Goal: Communication & Community: Answer question/provide support

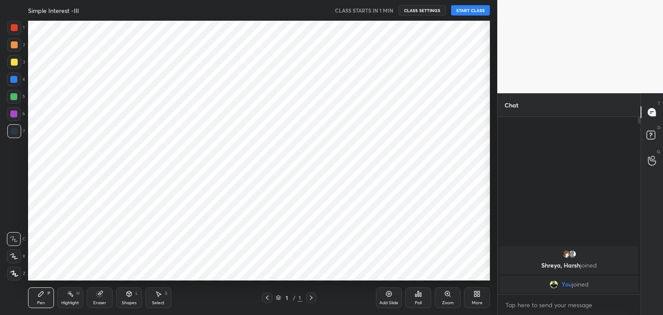
scroll to position [42933, 42730]
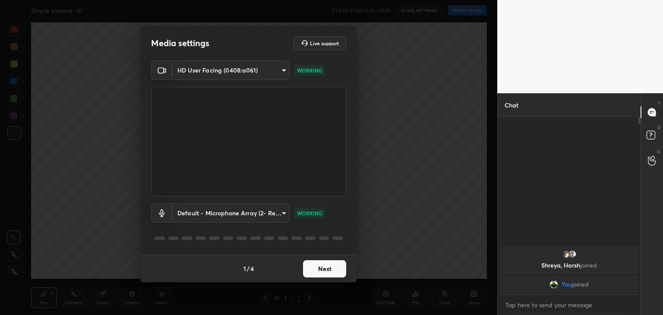
click at [337, 268] on button "Next" at bounding box center [324, 268] width 43 height 17
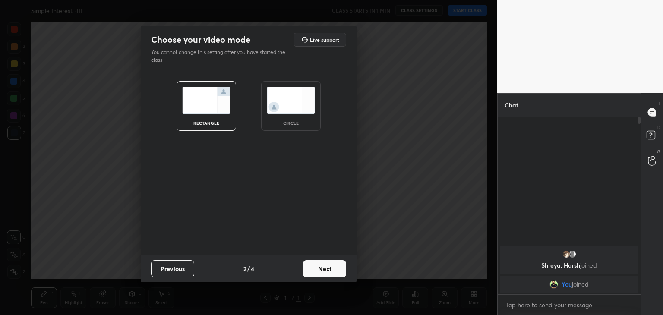
click at [287, 104] on img at bounding box center [291, 100] width 48 height 27
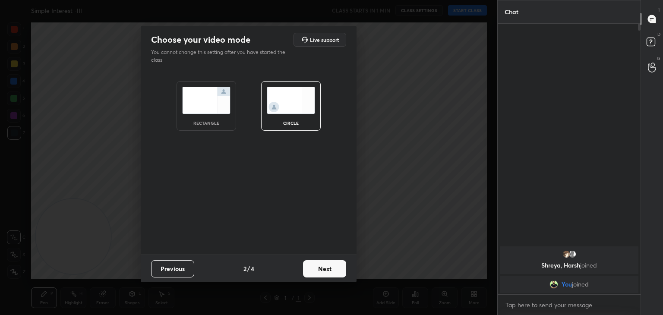
click at [320, 273] on button "Next" at bounding box center [324, 268] width 43 height 17
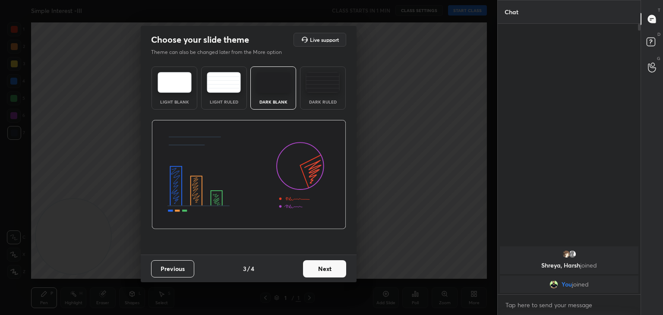
click at [335, 270] on button "Next" at bounding box center [324, 268] width 43 height 17
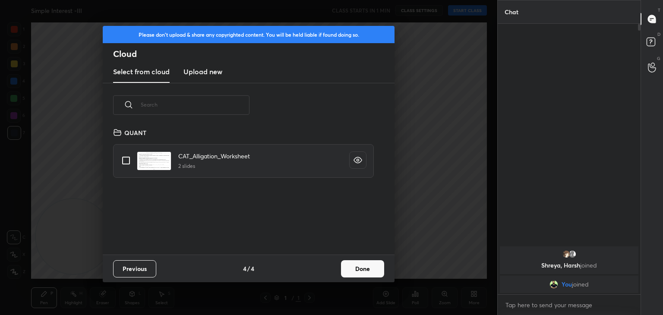
scroll to position [128, 277]
click at [351, 270] on button "Done" at bounding box center [362, 268] width 43 height 17
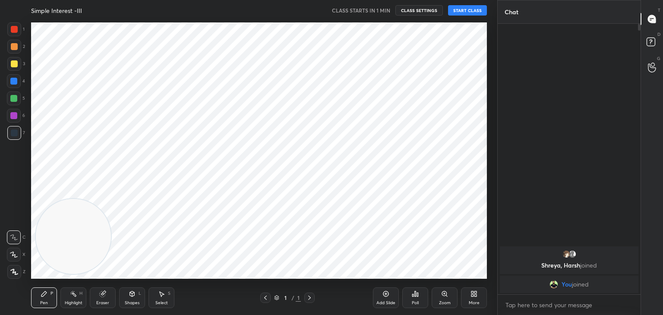
click at [463, 7] on button "START CLASS" at bounding box center [467, 10] width 39 height 10
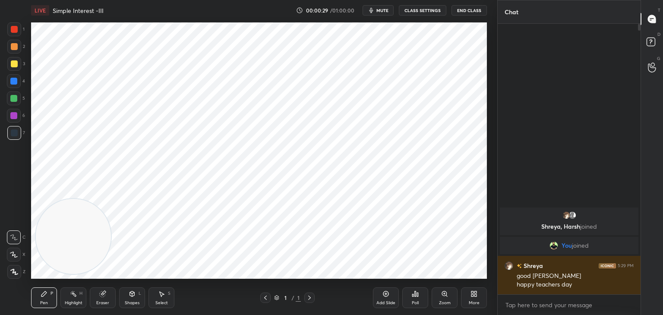
click at [465, 296] on div "More" at bounding box center [474, 298] width 26 height 21
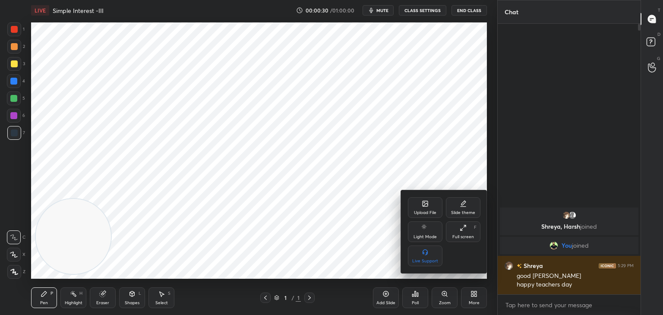
click at [351, 151] on div at bounding box center [331, 157] width 663 height 315
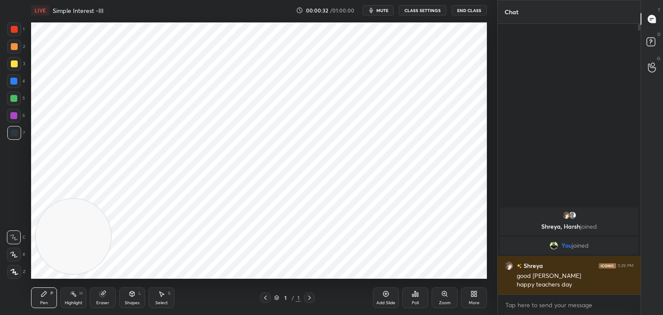
click at [469, 298] on div "More" at bounding box center [474, 298] width 26 height 21
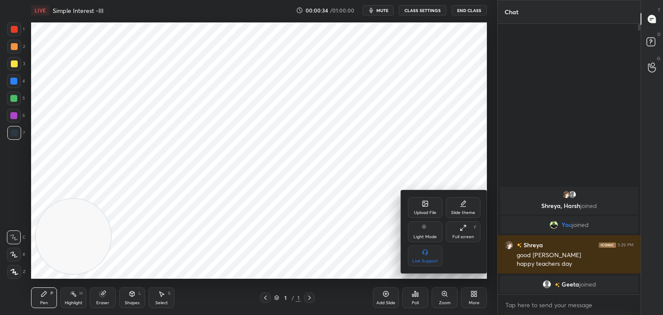
click at [428, 208] on div "Upload File" at bounding box center [425, 207] width 35 height 21
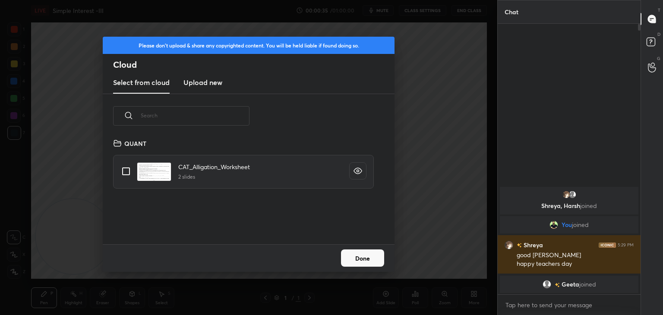
scroll to position [106, 277]
click at [200, 84] on h3 "Upload new" at bounding box center [203, 82] width 39 height 10
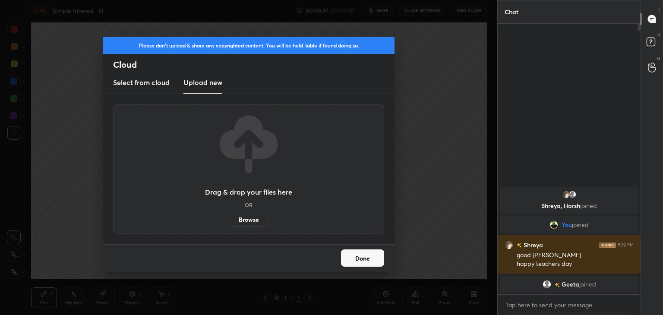
click at [245, 215] on label "Browse" at bounding box center [249, 220] width 38 height 14
click at [230, 215] on input "Browse" at bounding box center [230, 220] width 0 height 14
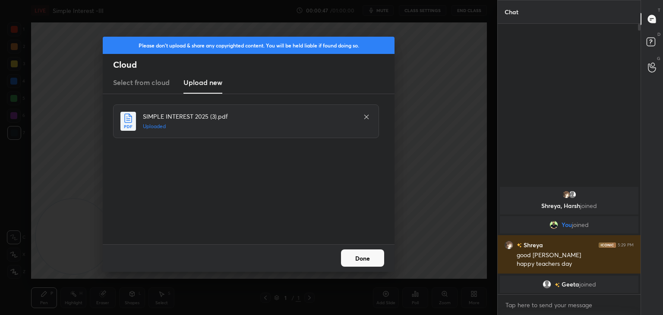
click at [361, 264] on button "Done" at bounding box center [362, 258] width 43 height 17
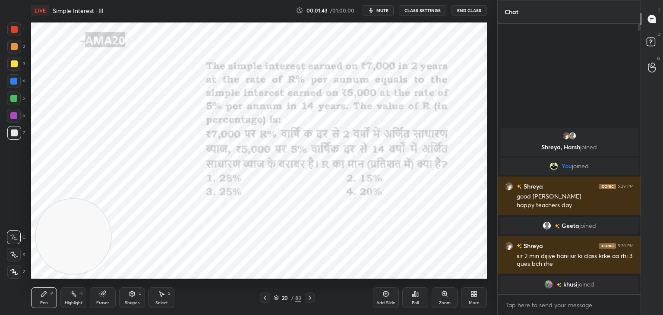
click at [21, 30] on div "1" at bounding box center [15, 29] width 17 height 14
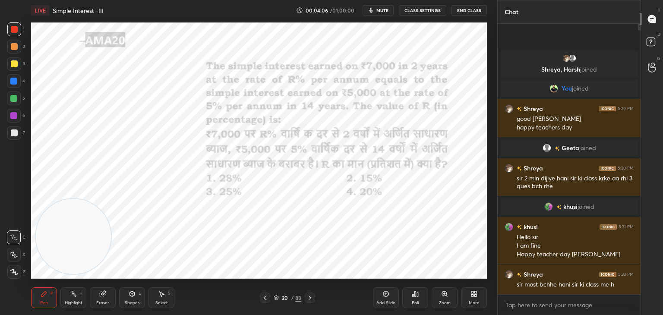
click at [10, 119] on div at bounding box center [13, 115] width 7 height 7
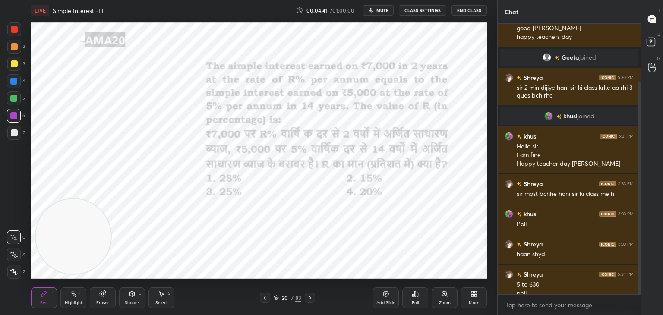
scroll to position [74, 0]
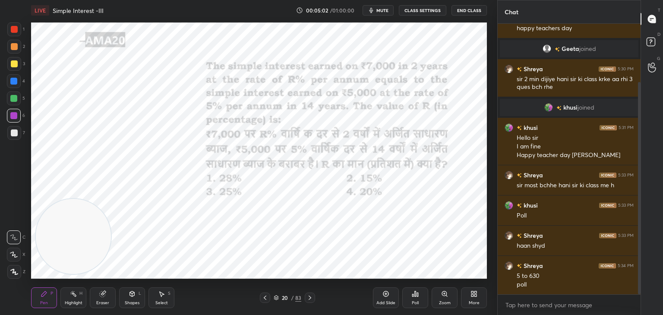
click at [414, 296] on icon at bounding box center [412, 296] width 1 height 2
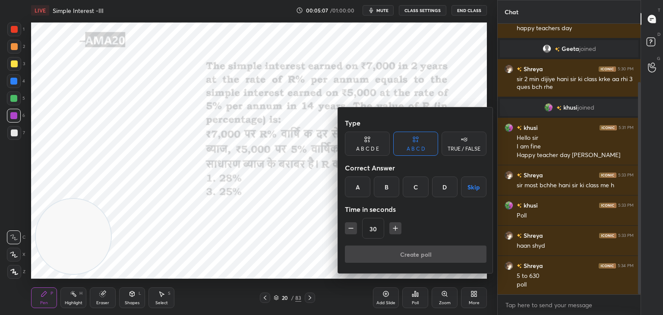
click at [409, 186] on div "C" at bounding box center [415, 187] width 25 height 21
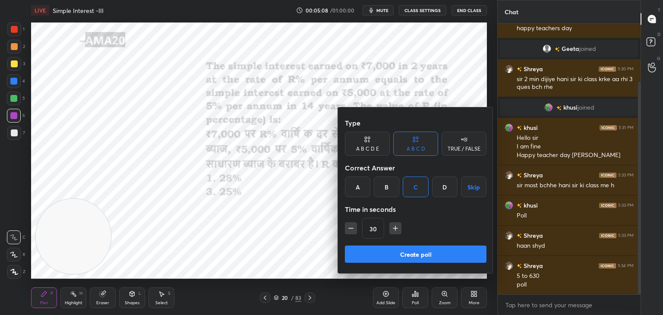
click at [404, 254] on button "Create poll" at bounding box center [416, 254] width 142 height 17
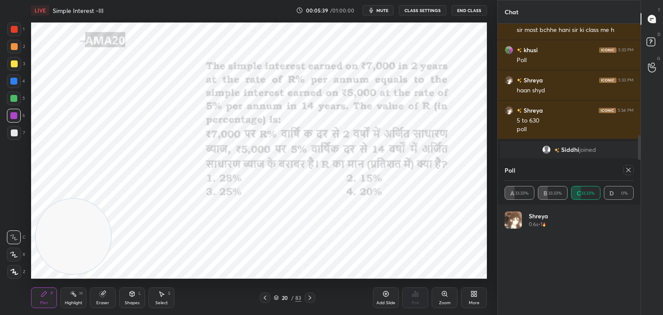
scroll to position [260, 0]
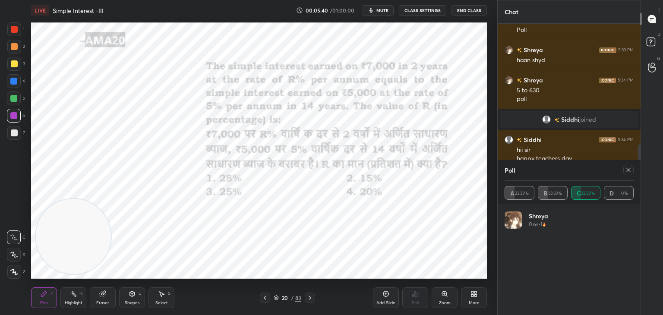
click at [635, 171] on div "Poll A 33.33% B 33.33% C 33.33% D 0%" at bounding box center [569, 182] width 143 height 45
click at [628, 170] on icon at bounding box center [628, 170] width 7 height 7
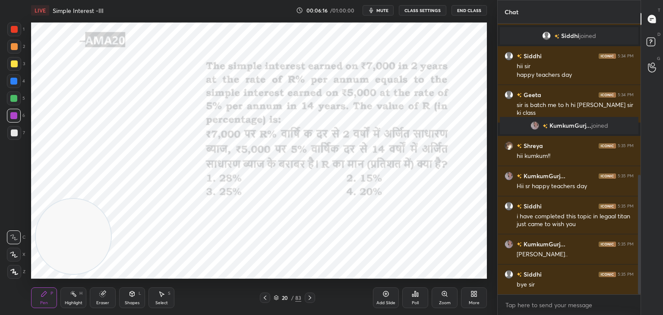
scroll to position [365, 0]
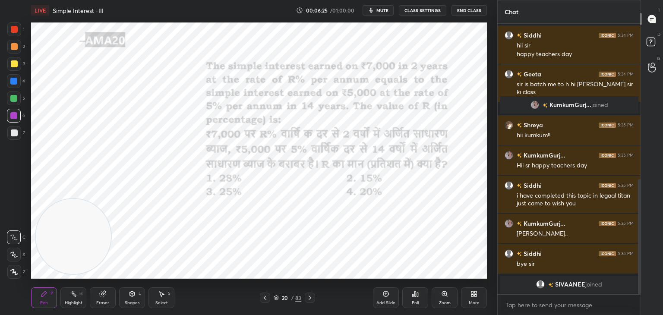
click at [13, 30] on div at bounding box center [14, 29] width 7 height 7
click at [17, 250] on div at bounding box center [14, 255] width 14 height 14
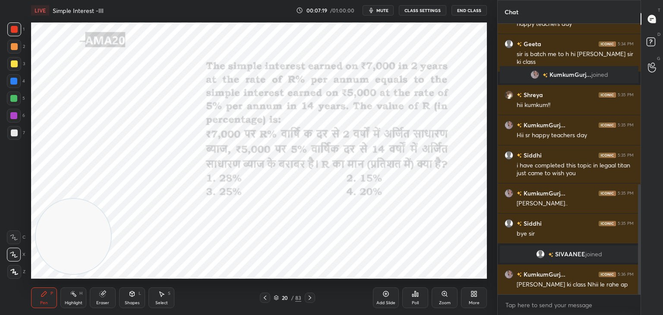
click at [13, 80] on div at bounding box center [13, 81] width 7 height 7
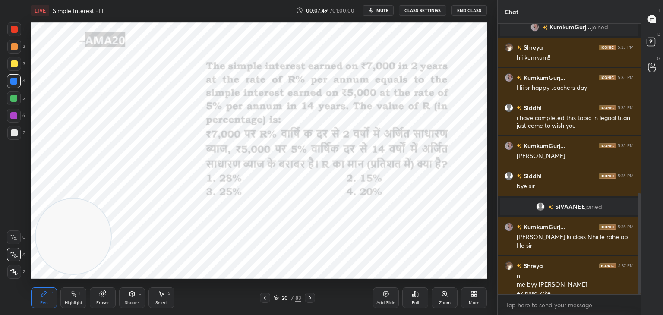
scroll to position [451, 0]
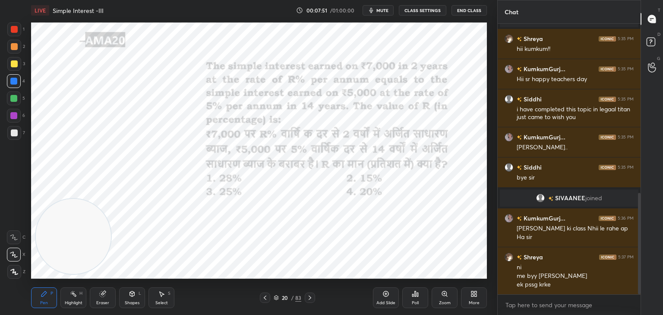
click at [13, 32] on div at bounding box center [14, 29] width 7 height 7
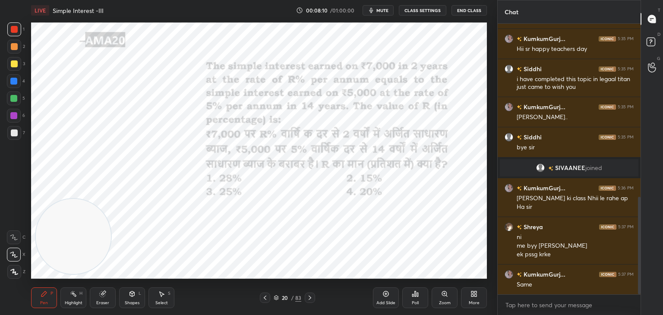
scroll to position [502, 0]
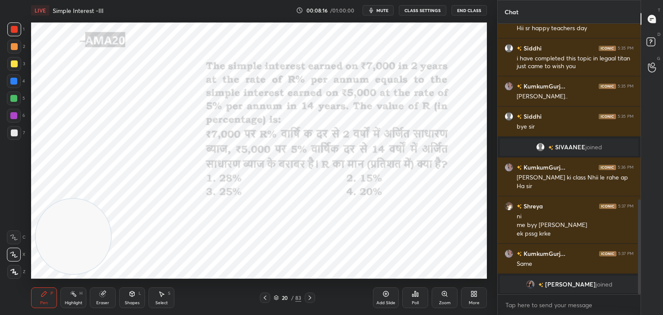
click at [13, 95] on div at bounding box center [13, 98] width 7 height 7
click at [17, 264] on div "Z" at bounding box center [16, 270] width 18 height 17
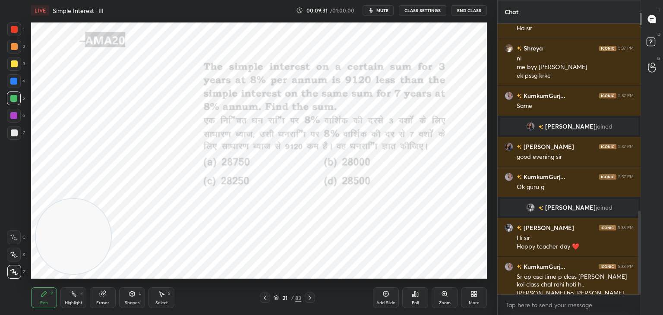
scroll to position [604, 0]
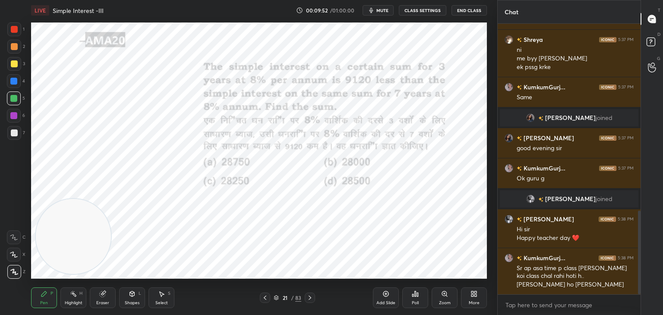
click at [75, 21] on div "Setting up your live class Poll for secs No correct answer Start poll" at bounding box center [259, 151] width 463 height 260
click at [15, 29] on div at bounding box center [14, 29] width 7 height 7
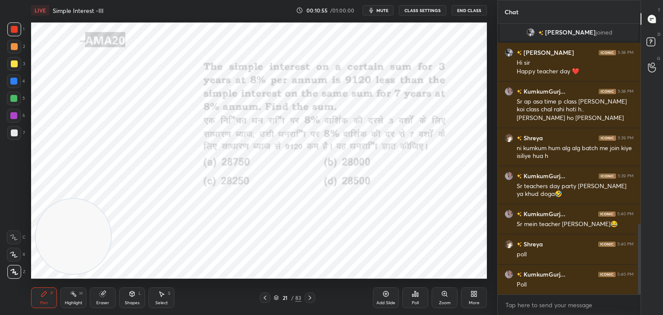
scroll to position [801, 0]
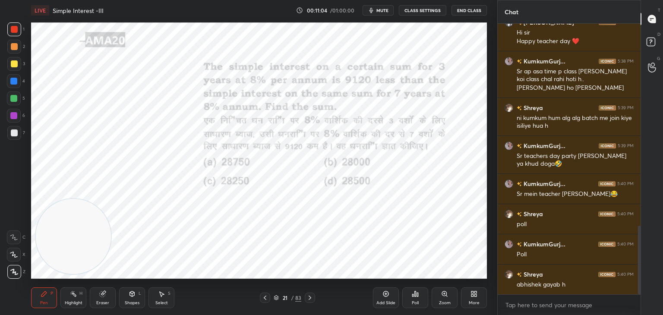
click at [417, 296] on icon at bounding box center [417, 295] width 1 height 4
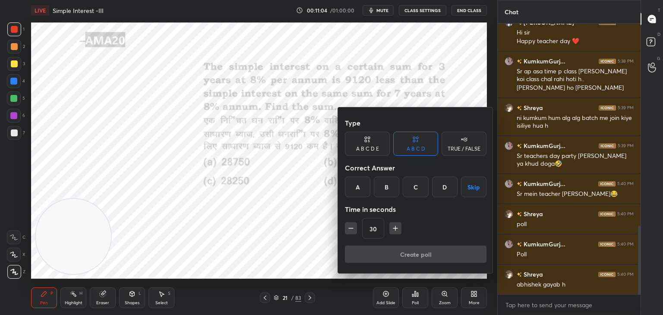
click at [436, 192] on div "D" at bounding box center [444, 187] width 25 height 21
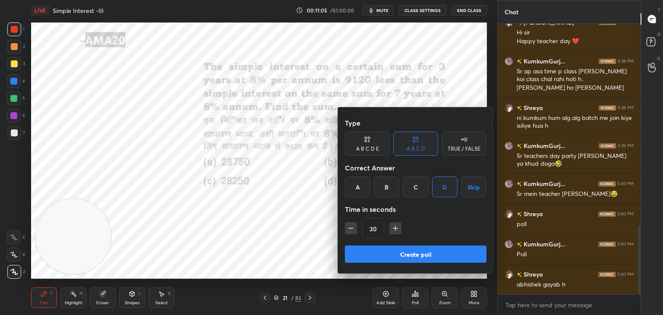
click at [419, 254] on button "Create poll" at bounding box center [416, 254] width 142 height 17
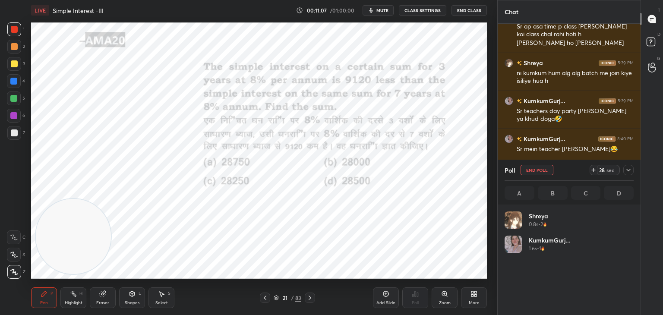
scroll to position [101, 127]
click at [628, 165] on div at bounding box center [629, 170] width 10 height 10
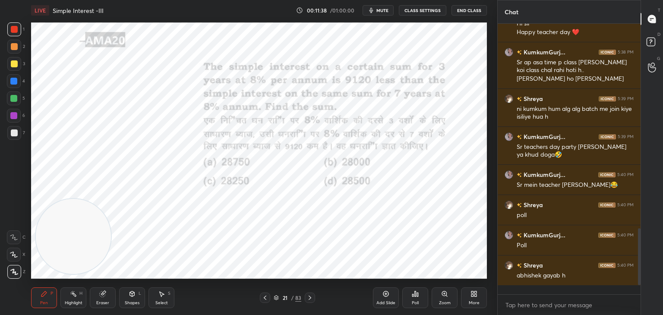
scroll to position [263, 140]
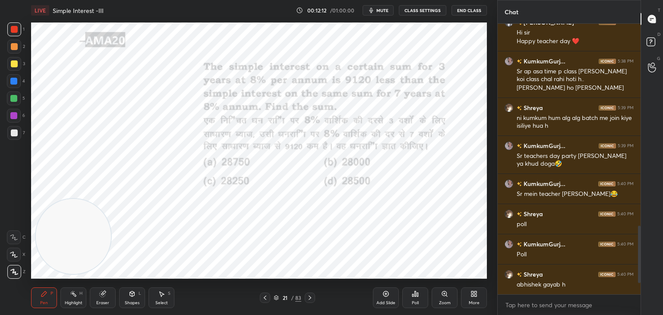
click at [10, 33] on div at bounding box center [14, 29] width 14 height 14
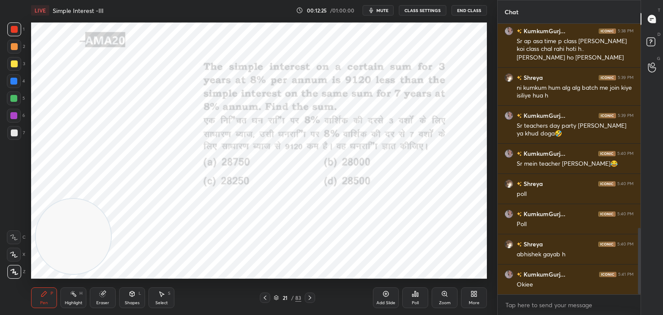
scroll to position [852, 0]
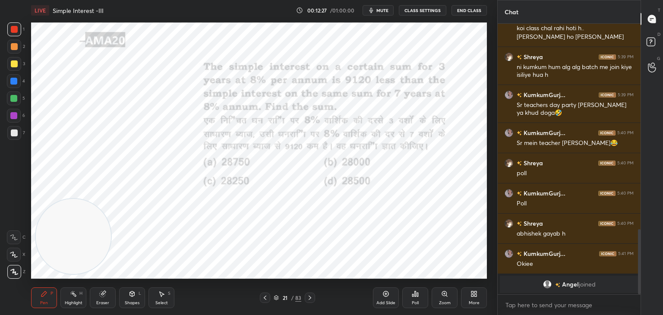
click at [104, 292] on icon at bounding box center [103, 293] width 5 height 4
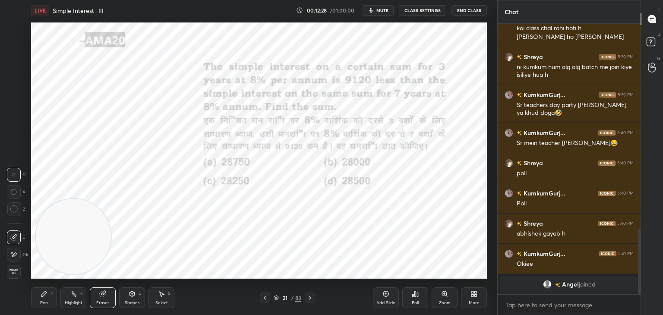
click at [19, 268] on div "Erase all" at bounding box center [14, 272] width 14 height 14
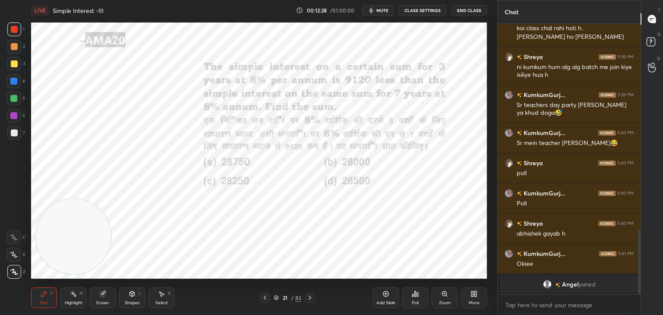
click at [39, 305] on div "Pen P" at bounding box center [44, 298] width 26 height 21
click at [14, 28] on div at bounding box center [14, 29] width 7 height 7
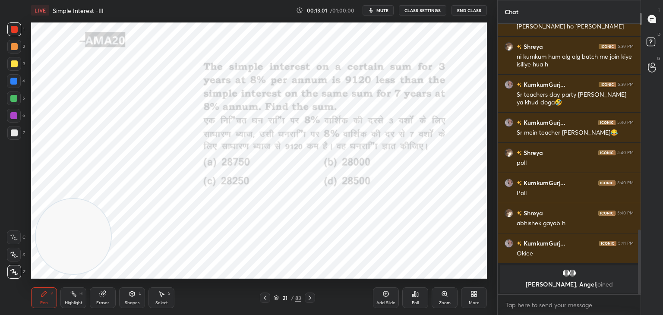
scroll to position [799, 0]
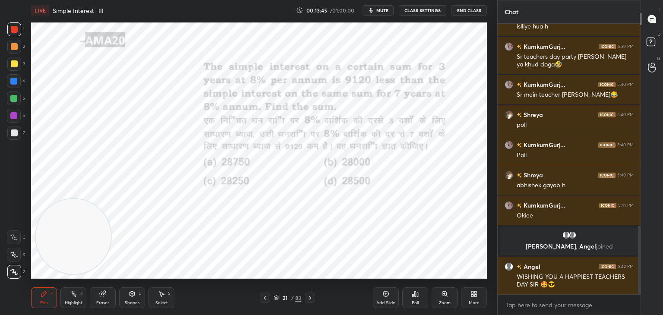
click at [16, 238] on icon at bounding box center [14, 238] width 8 height 6
click at [16, 100] on div at bounding box center [13, 98] width 7 height 7
click at [12, 114] on div at bounding box center [13, 115] width 7 height 7
click at [16, 84] on div at bounding box center [13, 81] width 7 height 7
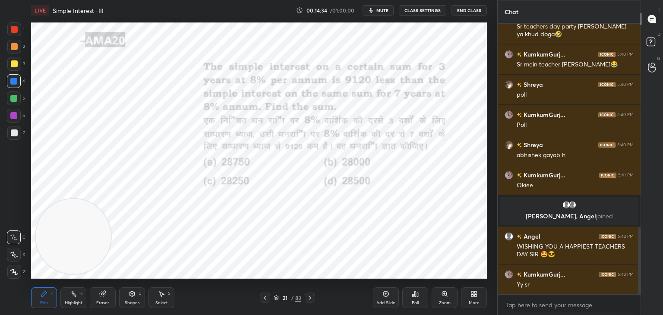
click at [15, 32] on div at bounding box center [14, 29] width 7 height 7
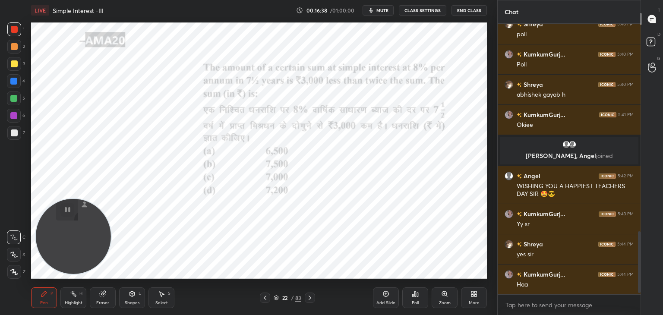
scroll to position [928, 0]
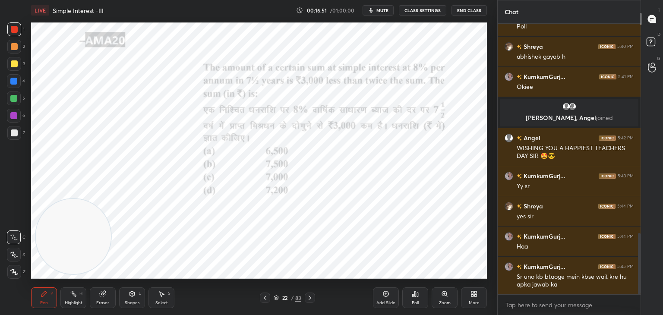
click at [471, 298] on div "More" at bounding box center [474, 298] width 26 height 21
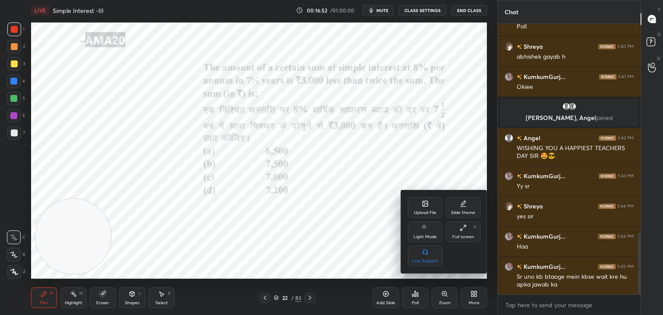
click at [428, 215] on div "Upload File" at bounding box center [425, 213] width 22 height 4
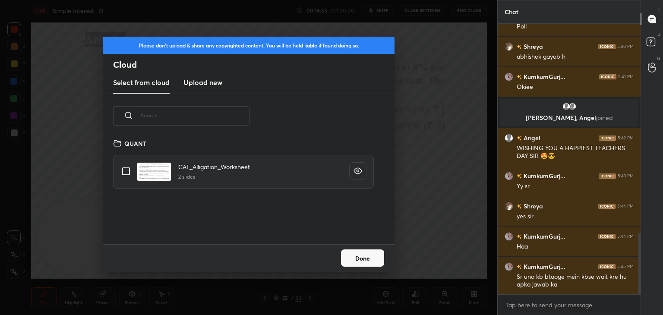
scroll to position [106, 277]
click at [203, 89] on new "Upload new" at bounding box center [203, 83] width 39 height 22
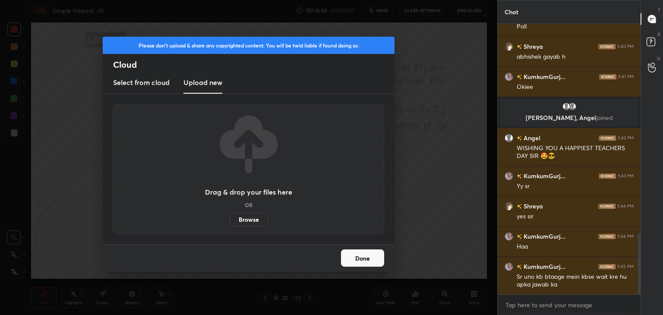
click at [253, 220] on label "Browse" at bounding box center [249, 220] width 38 height 14
click at [230, 220] on input "Browse" at bounding box center [230, 220] width 0 height 14
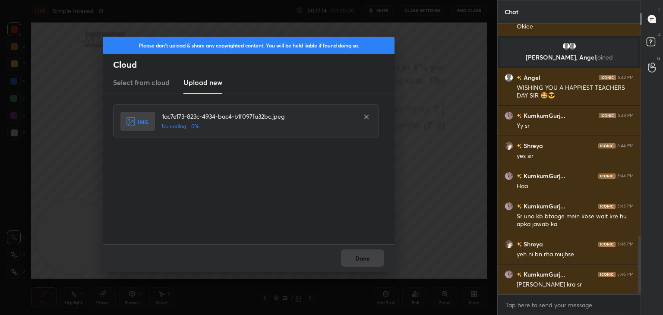
scroll to position [1018, 0]
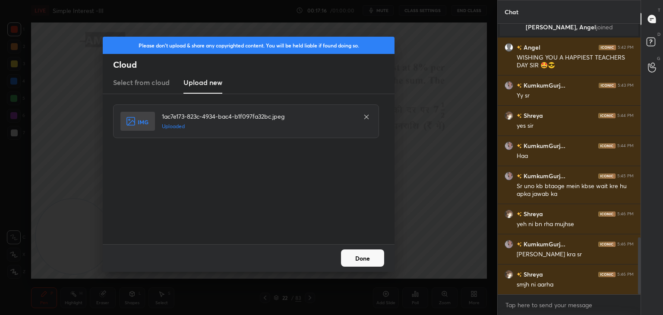
click at [362, 261] on button "Done" at bounding box center [362, 258] width 43 height 17
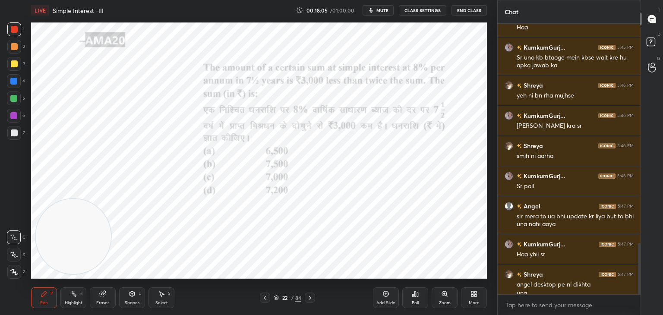
scroll to position [1156, 0]
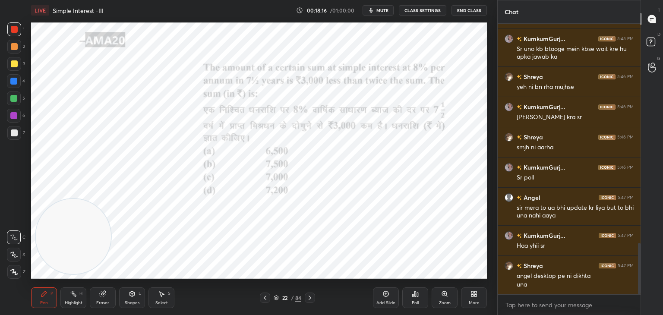
click at [419, 299] on div "Poll" at bounding box center [416, 298] width 26 height 21
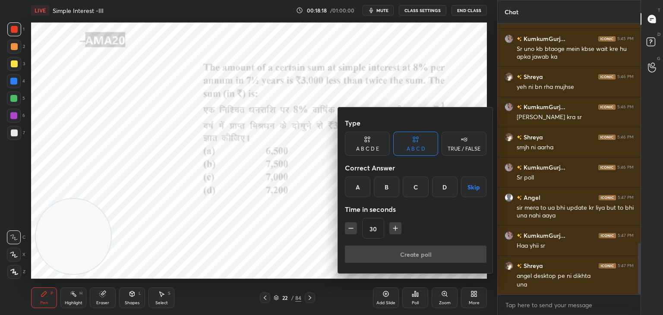
scroll to position [1186, 0]
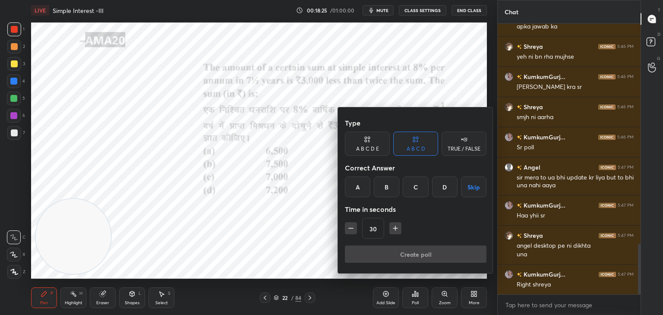
click at [383, 187] on div "B" at bounding box center [386, 187] width 25 height 21
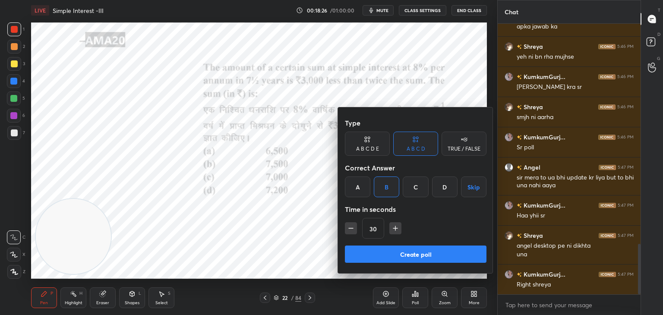
click at [377, 256] on button "Create poll" at bounding box center [416, 254] width 142 height 17
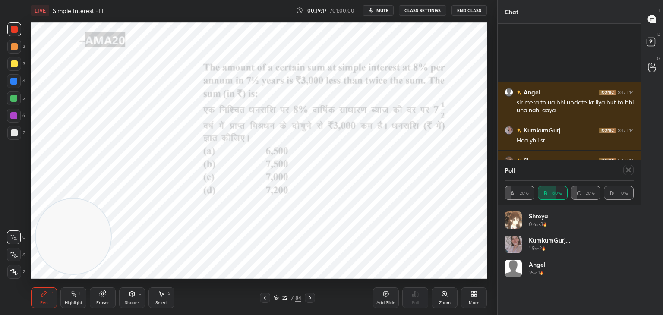
scroll to position [1361, 0]
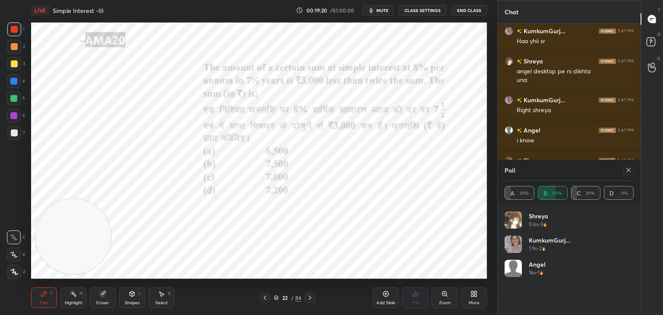
click at [630, 175] on div at bounding box center [629, 170] width 10 height 10
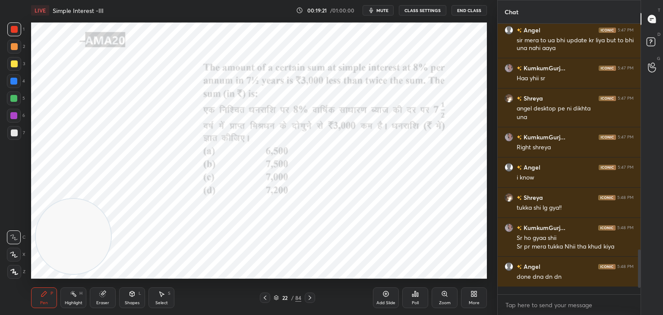
scroll to position [268, 140]
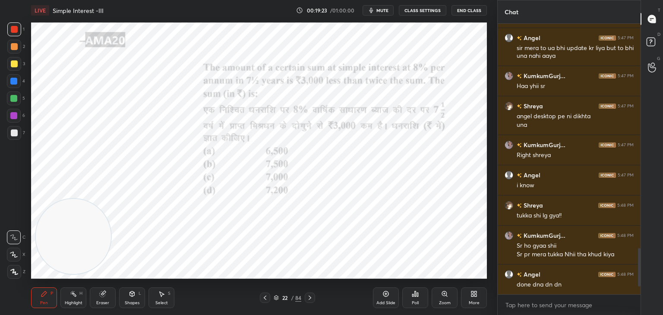
click at [102, 301] on div "Eraser" at bounding box center [102, 303] width 13 height 4
click at [19, 270] on span "Erase all" at bounding box center [13, 272] width 13 height 6
click at [42, 298] on div "Pen P" at bounding box center [44, 298] width 26 height 21
click at [11, 260] on div at bounding box center [14, 255] width 14 height 14
click at [100, 291] on icon at bounding box center [102, 294] width 7 height 7
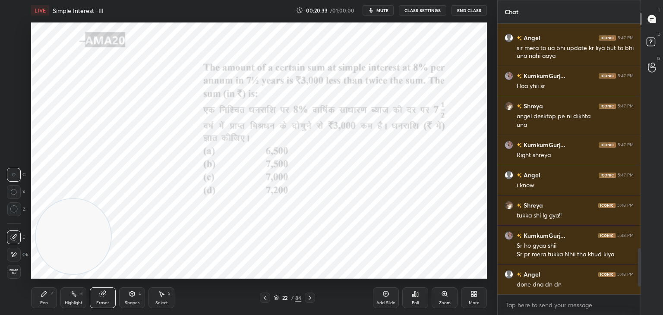
click at [13, 208] on icon at bounding box center [14, 210] width 8 height 8
click at [41, 300] on div "Pen P" at bounding box center [44, 298] width 26 height 21
click at [45, 297] on icon at bounding box center [44, 294] width 7 height 7
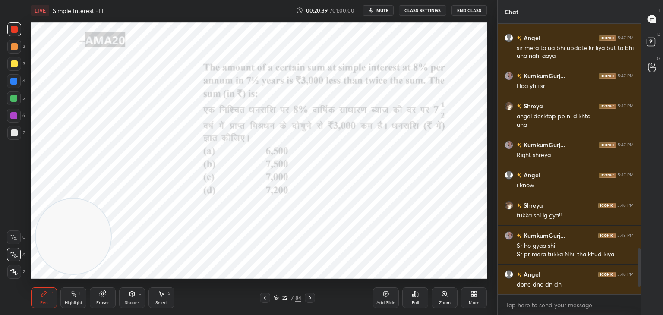
click at [14, 82] on div at bounding box center [13, 81] width 7 height 7
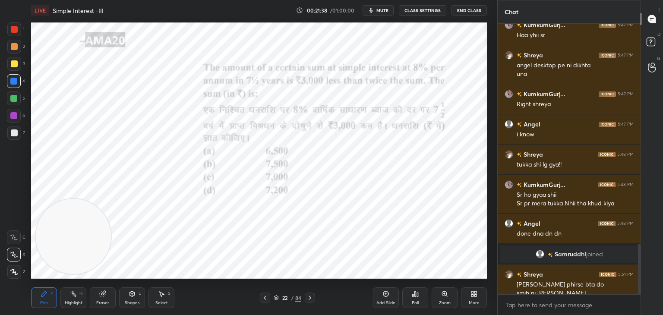
scroll to position [1182, 0]
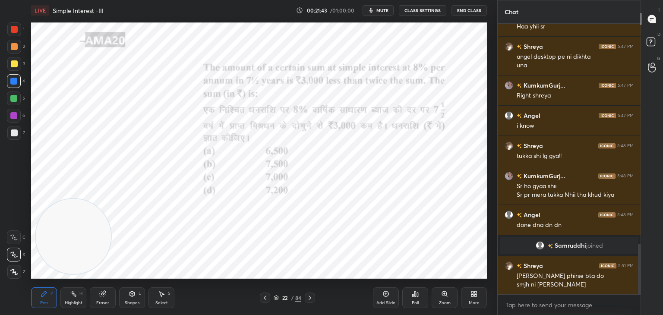
click at [16, 29] on div at bounding box center [14, 29] width 7 height 7
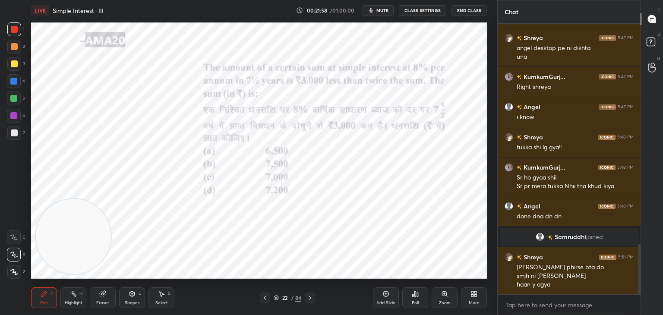
scroll to position [1221, 0]
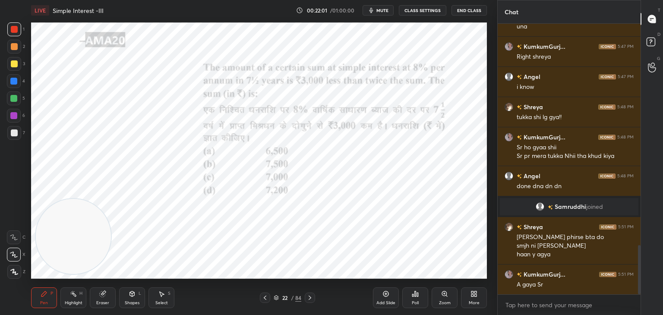
click at [99, 299] on div "Eraser" at bounding box center [103, 298] width 26 height 21
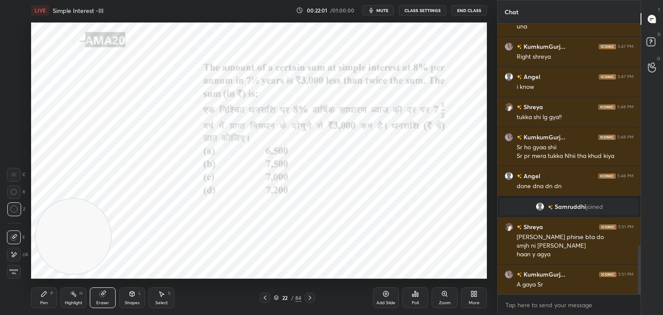
click at [70, 301] on div "Highlight" at bounding box center [74, 303] width 18 height 4
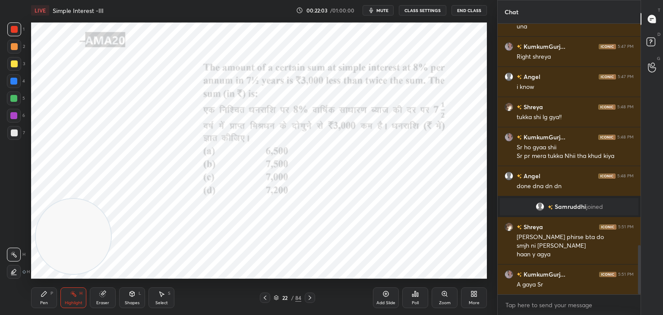
click at [14, 116] on div at bounding box center [13, 115] width 7 height 7
click at [13, 270] on icon at bounding box center [13, 272] width 7 height 7
click at [12, 26] on div at bounding box center [14, 29] width 7 height 7
click at [45, 295] on icon at bounding box center [44, 294] width 7 height 7
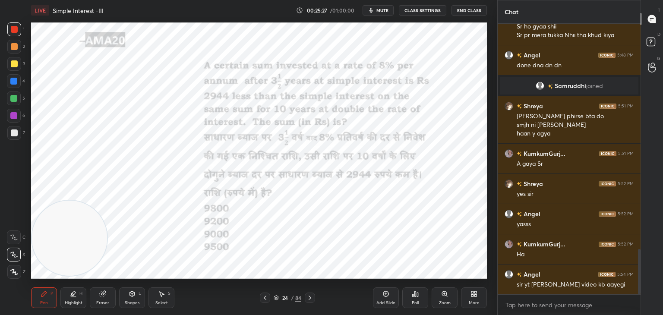
scroll to position [1372, 0]
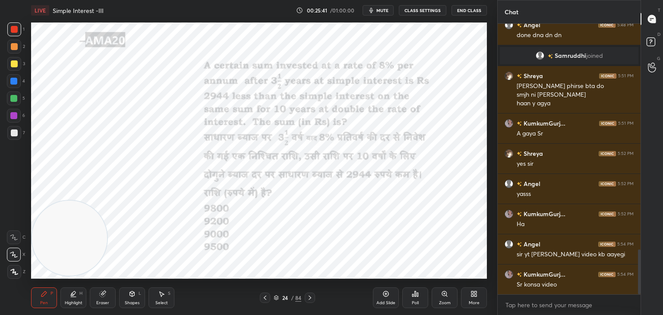
click at [387, 10] on span "mute" at bounding box center [383, 10] width 12 height 6
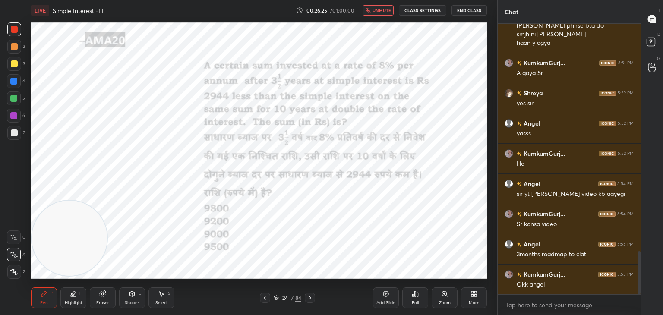
scroll to position [1449, 0]
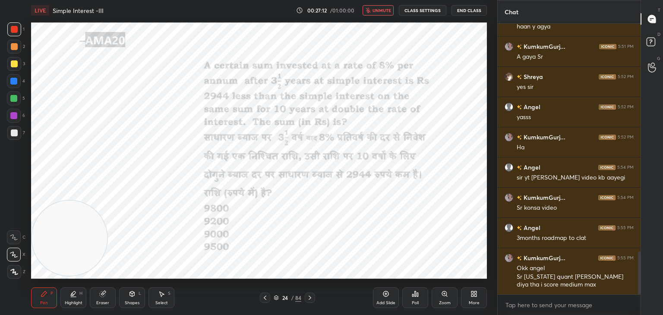
click at [384, 10] on span "unmute" at bounding box center [382, 10] width 19 height 6
click at [16, 120] on div at bounding box center [14, 116] width 14 height 14
click at [98, 308] on div "Pen P Highlight H Eraser Shapes L Select S 24 / 84 Add Slide Poll Zoom More" at bounding box center [259, 298] width 456 height 35
click at [104, 302] on div "Eraser" at bounding box center [102, 303] width 13 height 4
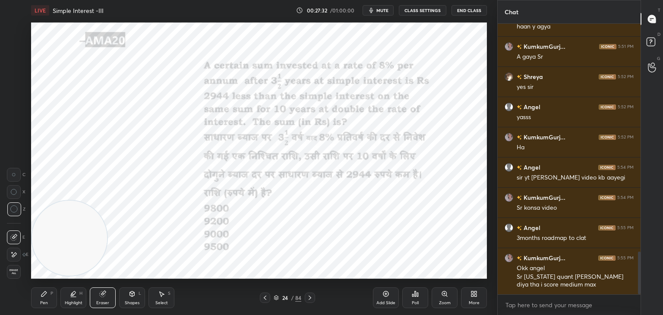
scroll to position [1479, 0]
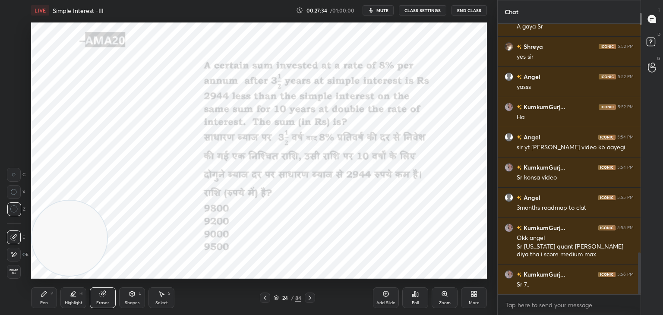
click at [48, 304] on div "Pen P" at bounding box center [44, 298] width 26 height 21
click at [48, 302] on div "Pen P" at bounding box center [44, 298] width 26 height 21
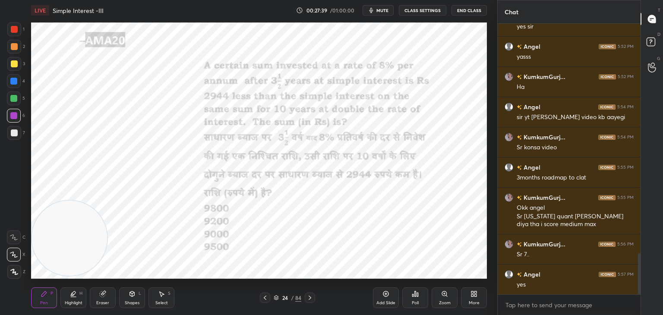
click at [420, 301] on div "Poll" at bounding box center [416, 298] width 26 height 21
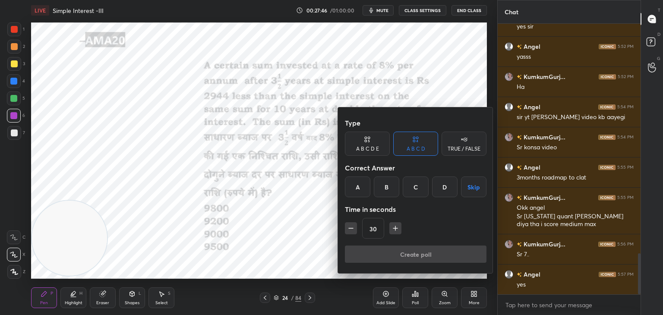
click at [360, 196] on div "A" at bounding box center [357, 187] width 25 height 21
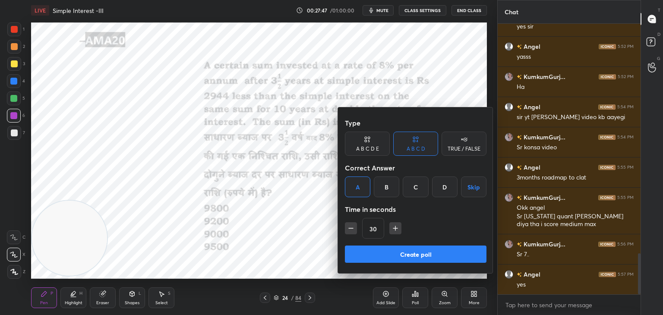
click at [369, 253] on button "Create poll" at bounding box center [416, 254] width 142 height 17
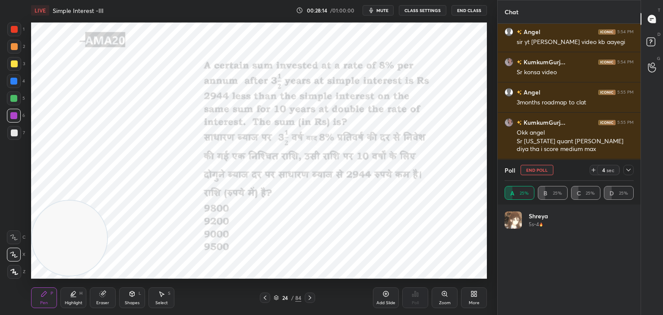
scroll to position [1615, 0]
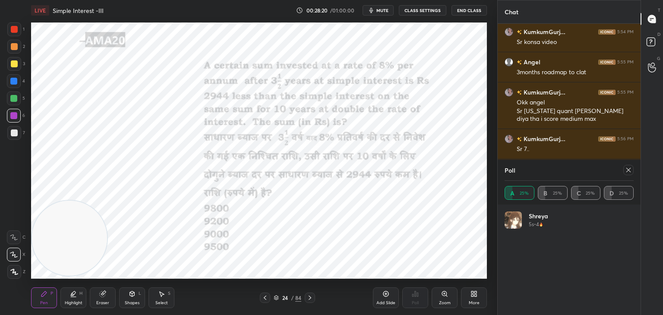
click at [628, 167] on icon at bounding box center [628, 170] width 7 height 7
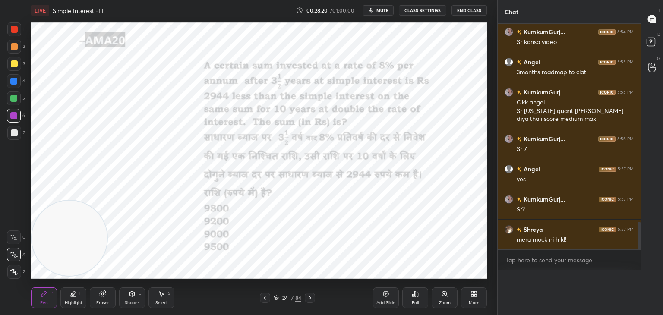
scroll to position [3, 3]
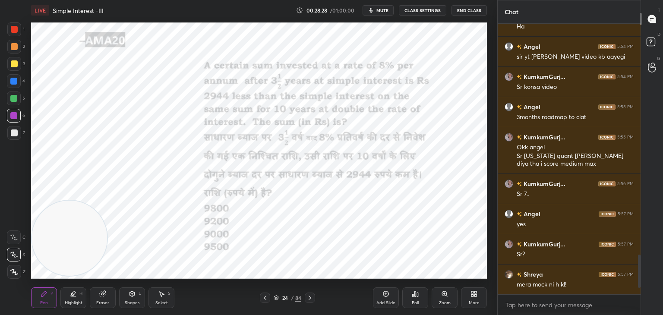
click at [97, 295] on div "Eraser" at bounding box center [103, 298] width 26 height 21
click at [41, 301] on div "Pen" at bounding box center [44, 303] width 8 height 4
click at [42, 299] on div "Pen P" at bounding box center [44, 298] width 26 height 21
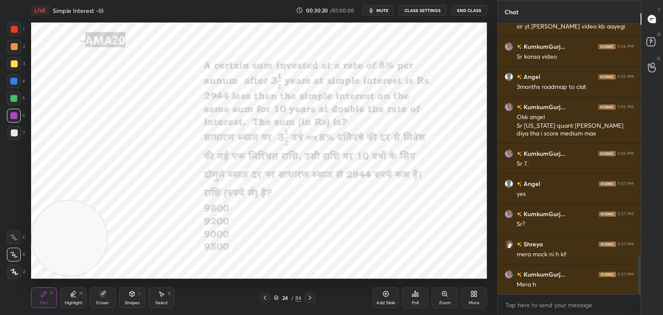
click at [14, 99] on div at bounding box center [13, 98] width 7 height 7
click at [13, 266] on div at bounding box center [14, 272] width 14 height 14
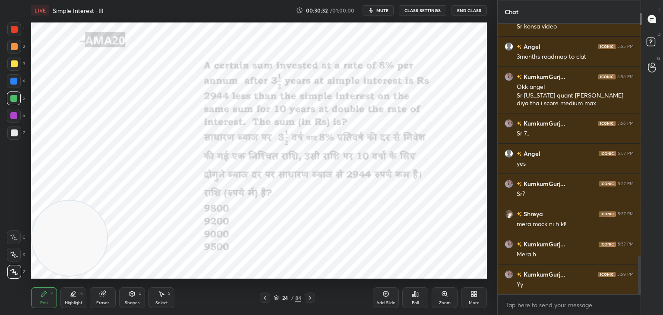
scroll to position [1660, 0]
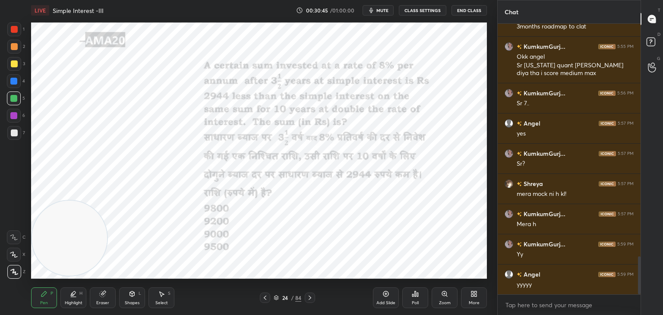
click at [19, 237] on div at bounding box center [14, 238] width 14 height 14
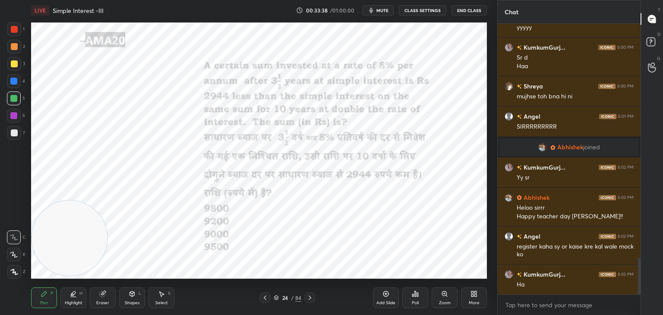
scroll to position [1751, 0]
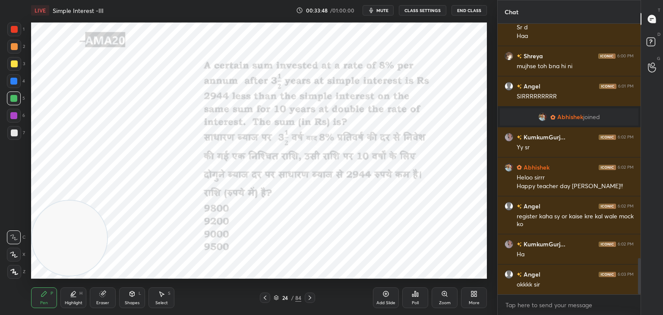
click at [390, 291] on div "Add Slide" at bounding box center [386, 298] width 26 height 21
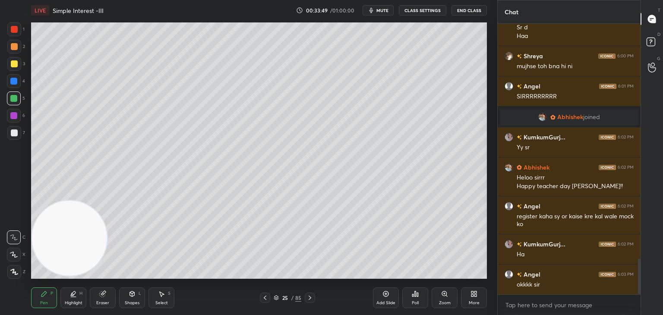
scroll to position [1781, 0]
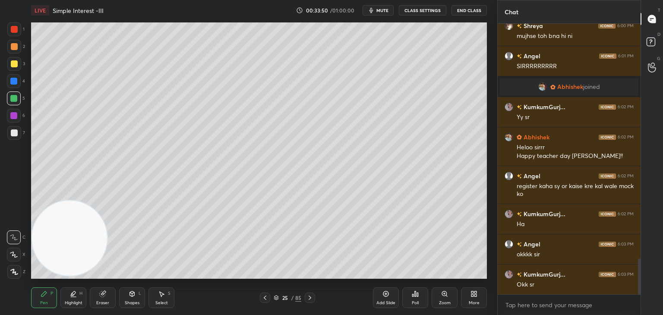
click at [20, 135] on div at bounding box center [14, 133] width 14 height 14
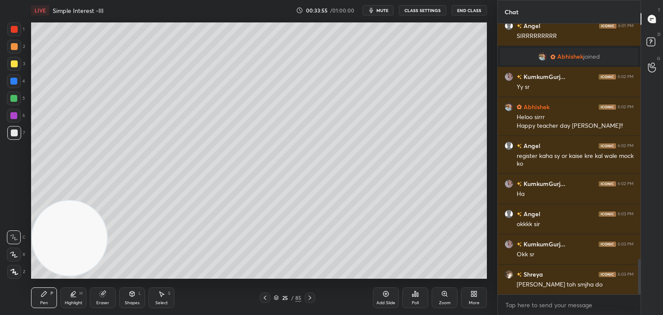
scroll to position [1842, 0]
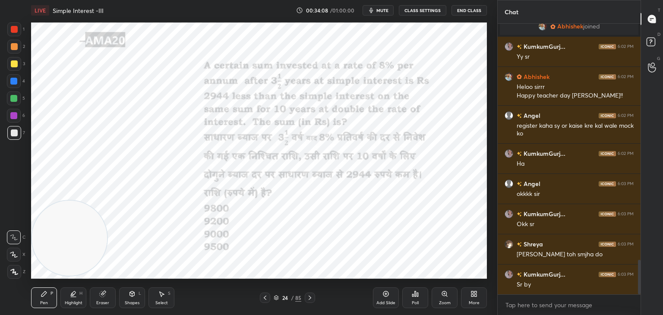
click at [12, 34] on div at bounding box center [14, 29] width 14 height 14
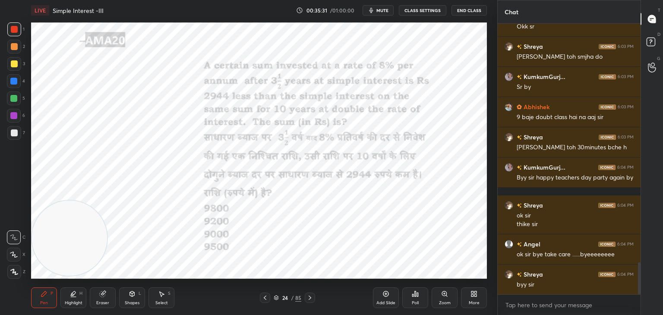
scroll to position [2070, 0]
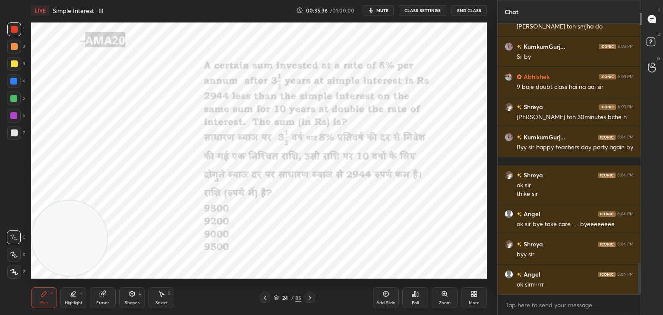
click at [386, 298] on icon at bounding box center [386, 294] width 7 height 7
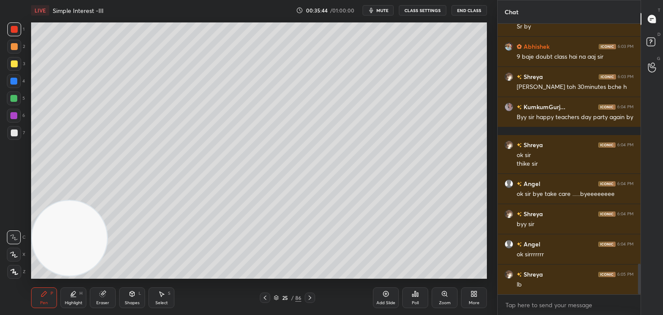
scroll to position [2130, 0]
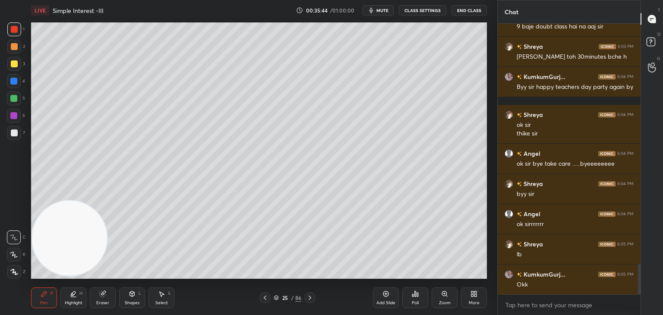
click at [475, 12] on button "End Class" at bounding box center [469, 10] width 35 height 10
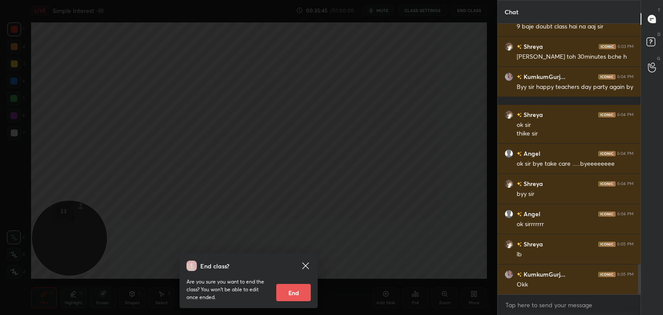
scroll to position [2161, 0]
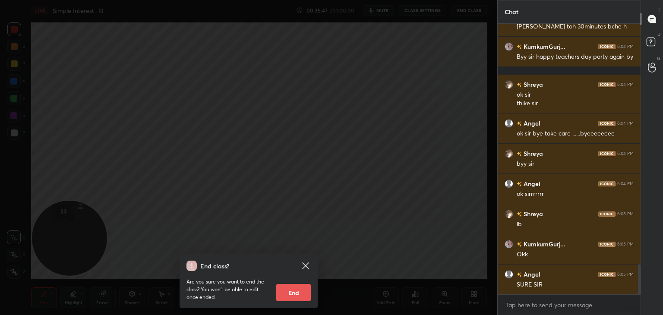
click at [290, 296] on button "End" at bounding box center [293, 292] width 35 height 17
type textarea "x"
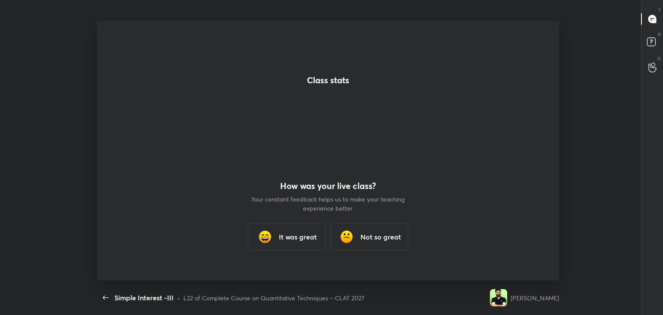
scroll to position [3, 0]
